Goal: Check status: Check status

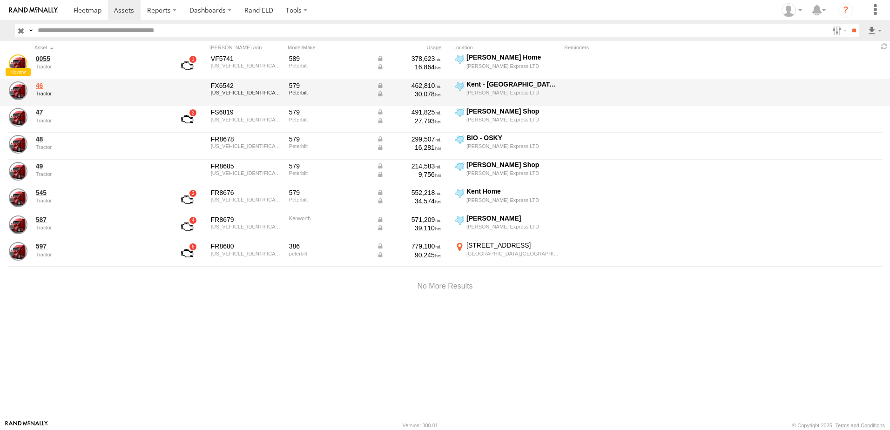
click at [41, 86] on link "46" at bounding box center [100, 85] width 128 height 8
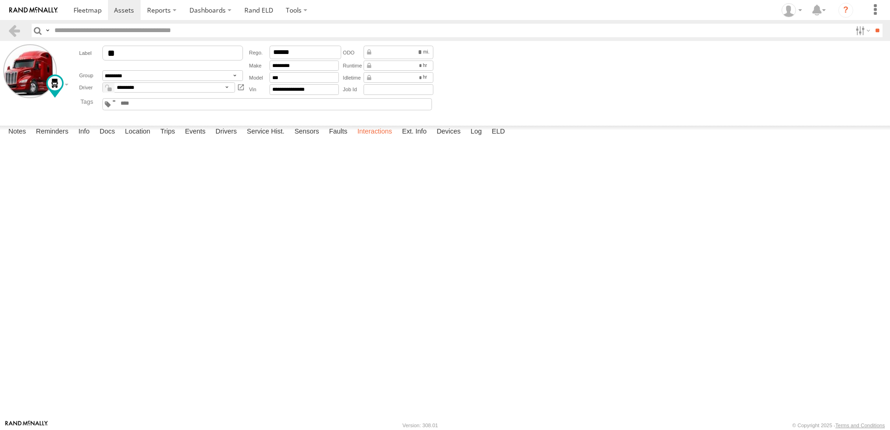
click at [376, 139] on label "Interactions" at bounding box center [375, 132] width 44 height 13
click at [13, 26] on link at bounding box center [14, 31] width 14 height 14
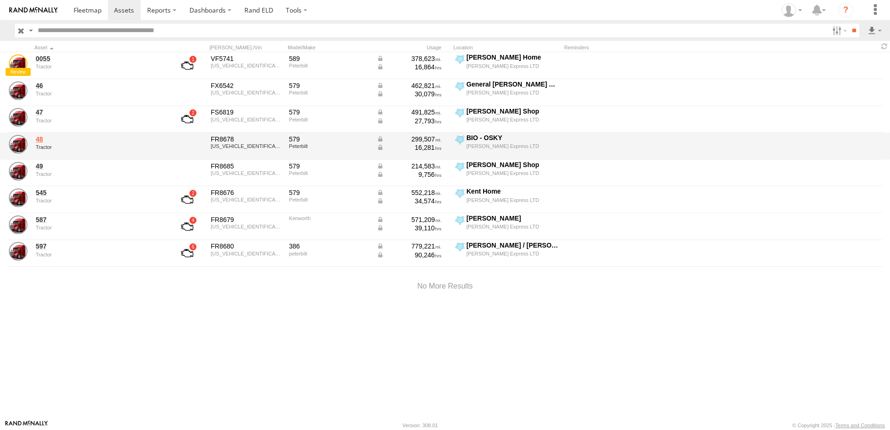
click at [39, 137] on link "48" at bounding box center [100, 139] width 128 height 8
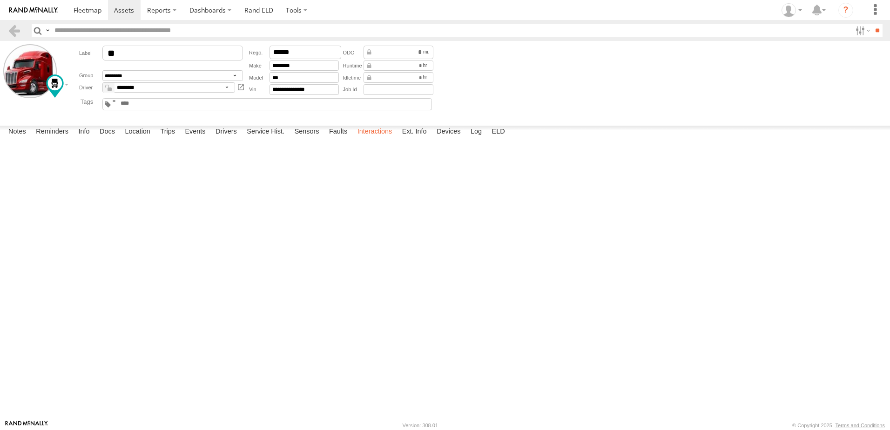
click at [376, 139] on label "Interactions" at bounding box center [375, 132] width 44 height 13
click at [14, 27] on link at bounding box center [14, 31] width 14 height 14
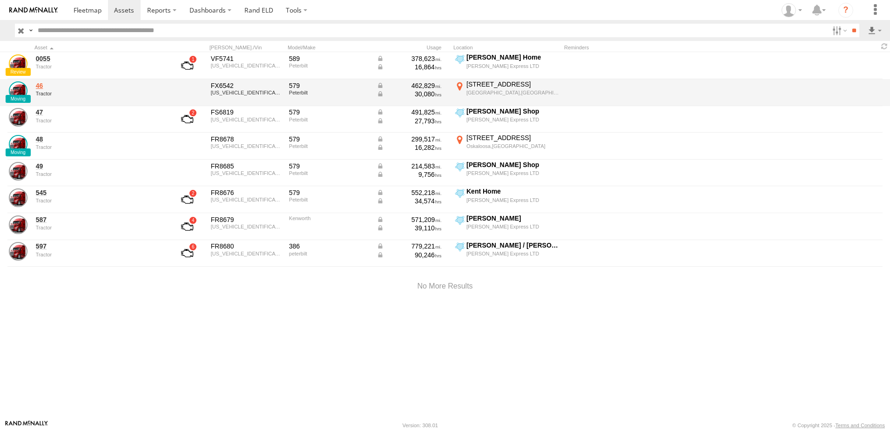
click at [43, 87] on link "46" at bounding box center [100, 85] width 128 height 8
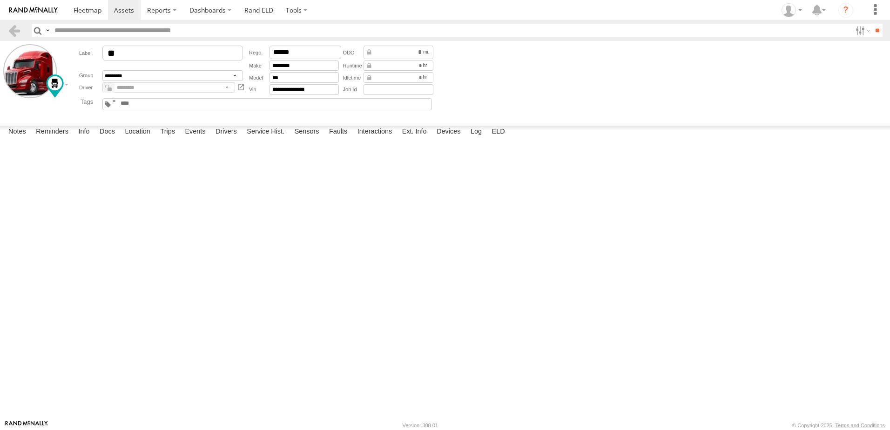
click at [0, 0] on div at bounding box center [0, 0] width 0 height 0
click at [370, 139] on label "Interactions" at bounding box center [375, 132] width 44 height 13
click at [14, 29] on link at bounding box center [14, 31] width 14 height 14
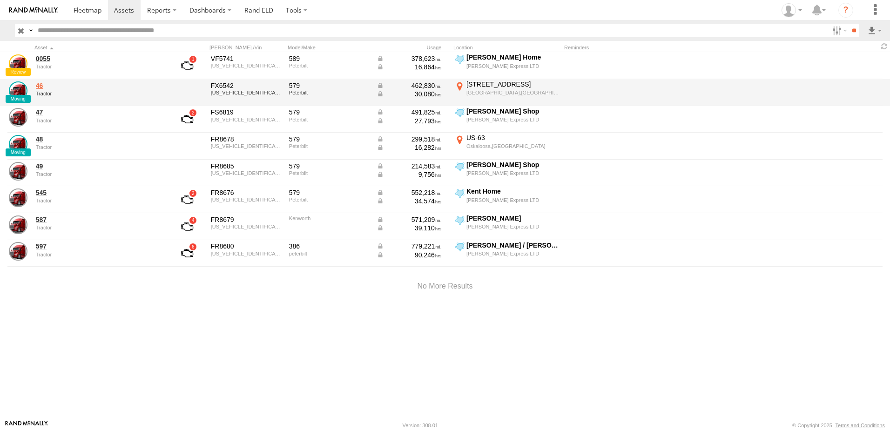
click at [41, 84] on link "46" at bounding box center [100, 85] width 128 height 8
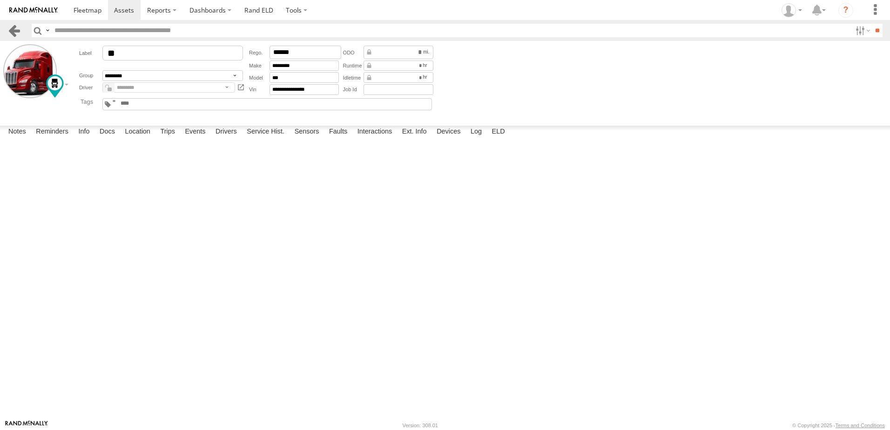
click at [13, 30] on link at bounding box center [14, 31] width 14 height 14
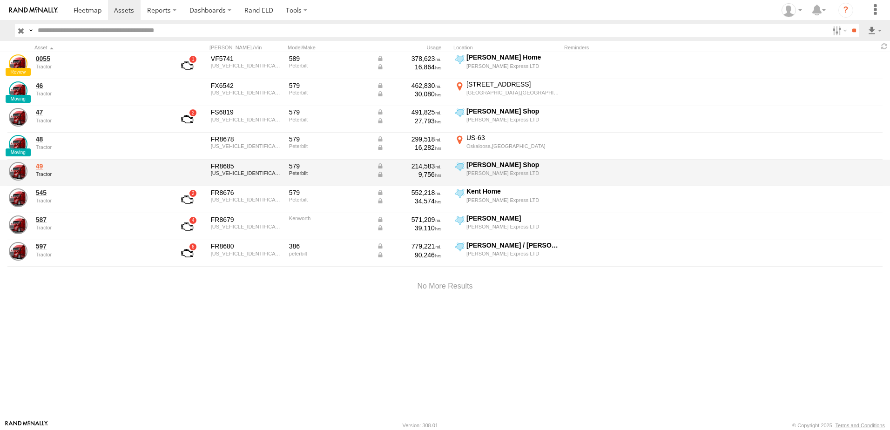
click at [39, 169] on link "49" at bounding box center [100, 166] width 128 height 8
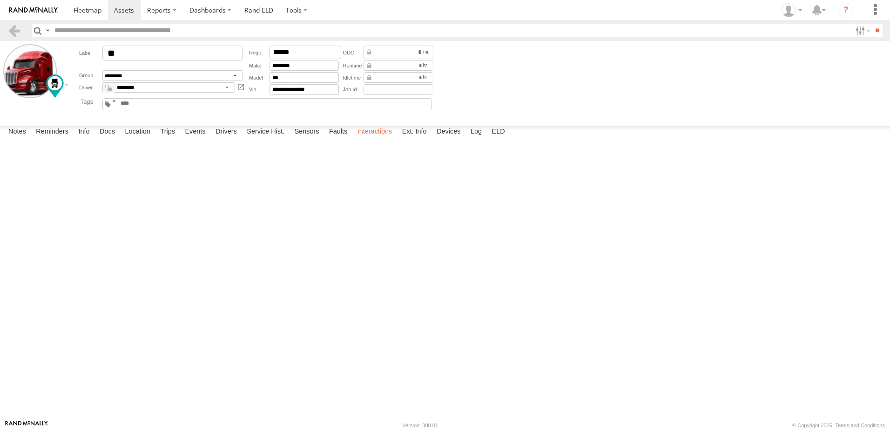
click at [374, 139] on label "Interactions" at bounding box center [375, 132] width 44 height 13
